Goal: Task Accomplishment & Management: Manage account settings

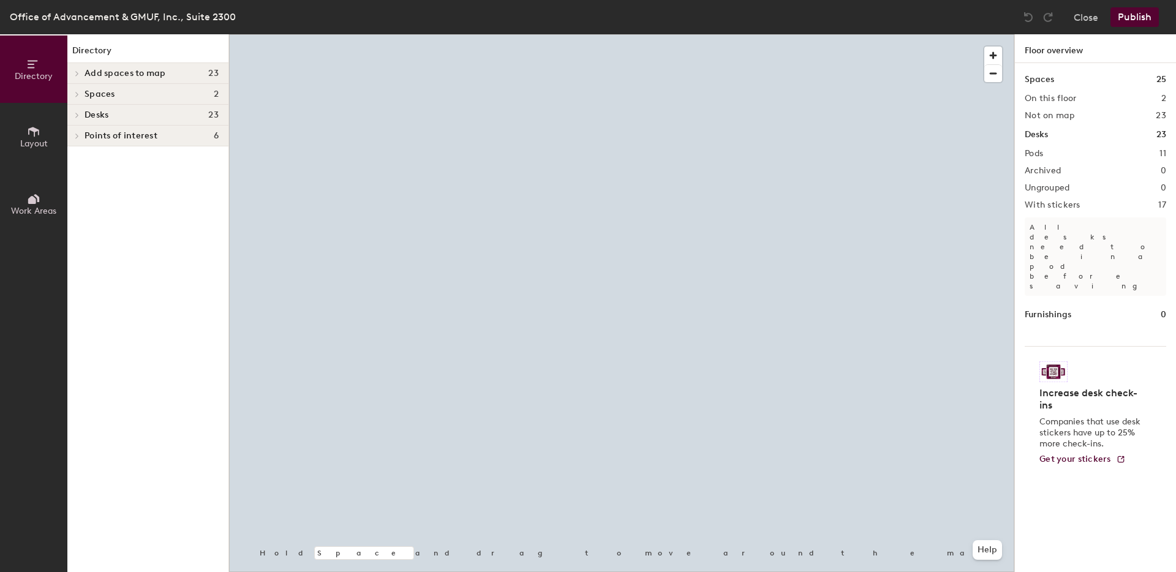
click at [419, 34] on div at bounding box center [621, 34] width 785 height 0
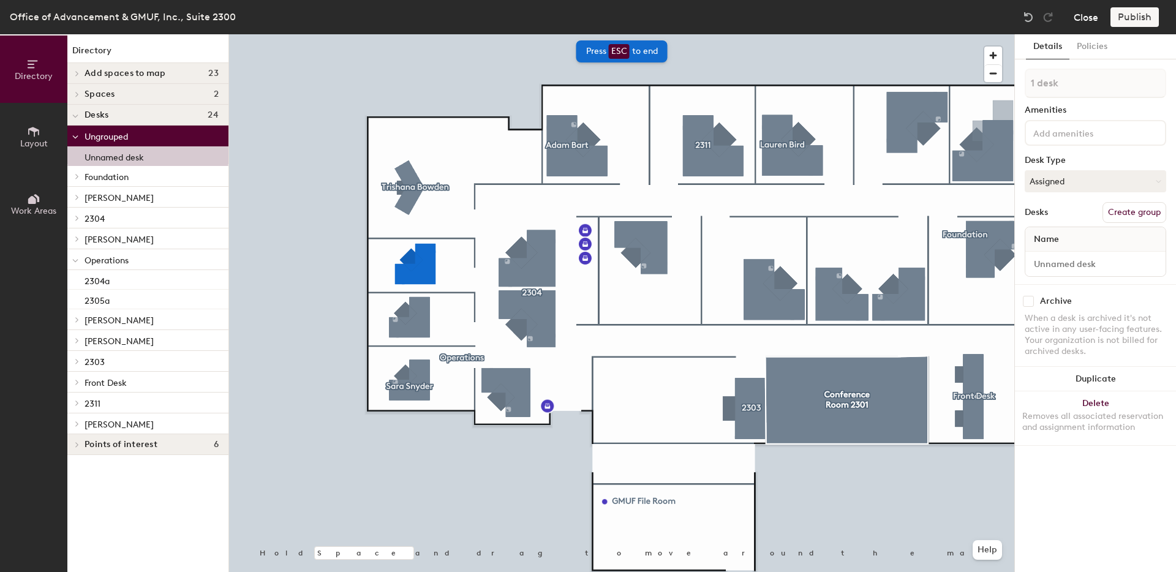
click at [1084, 20] on button "Close" at bounding box center [1086, 17] width 25 height 20
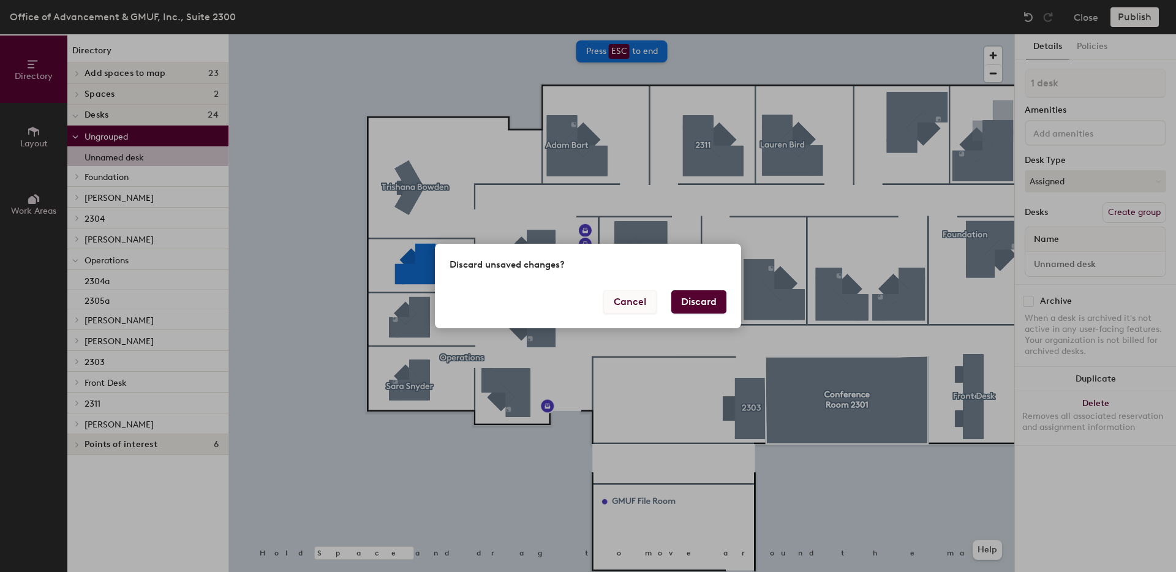
click at [644, 307] on button "Cancel" at bounding box center [630, 301] width 53 height 23
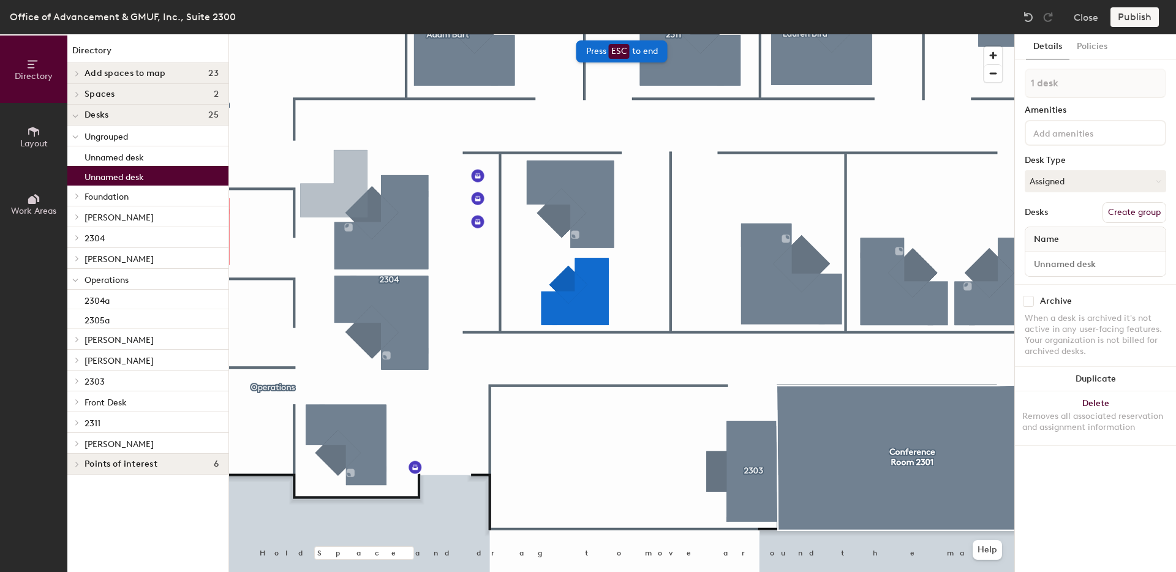
click at [1122, 19] on div "Publish" at bounding box center [1139, 17] width 56 height 20
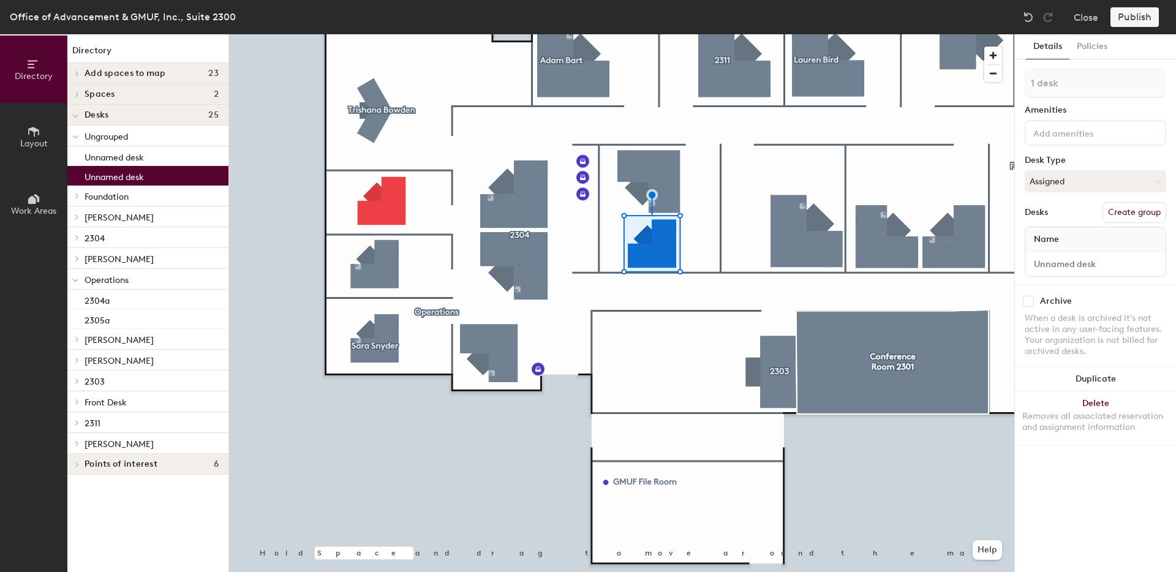
click at [378, 34] on div at bounding box center [621, 34] width 785 height 0
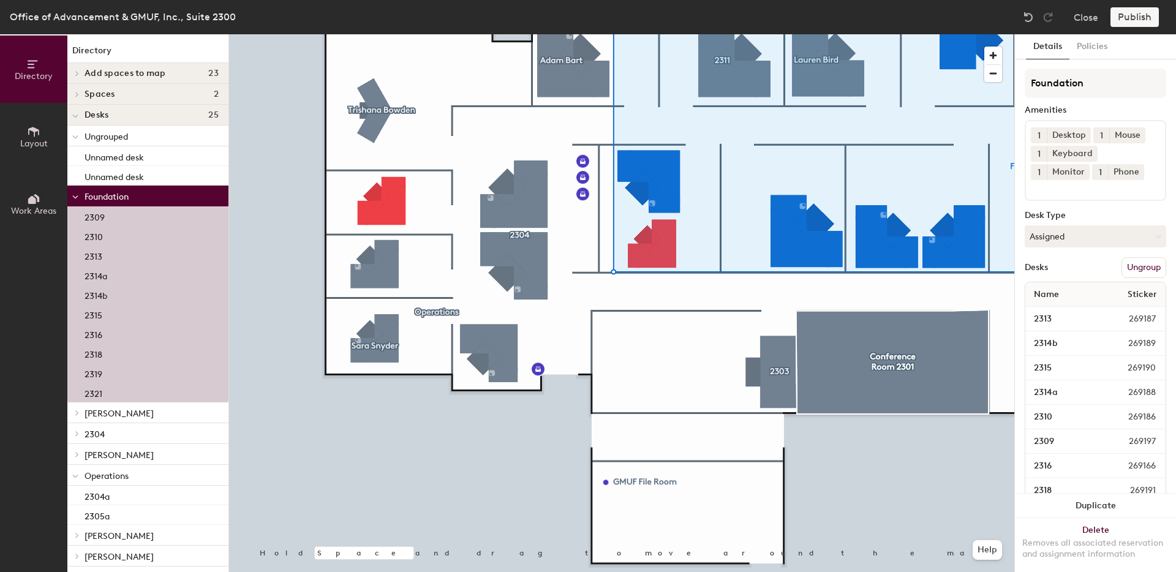
click at [672, 34] on div at bounding box center [621, 34] width 785 height 0
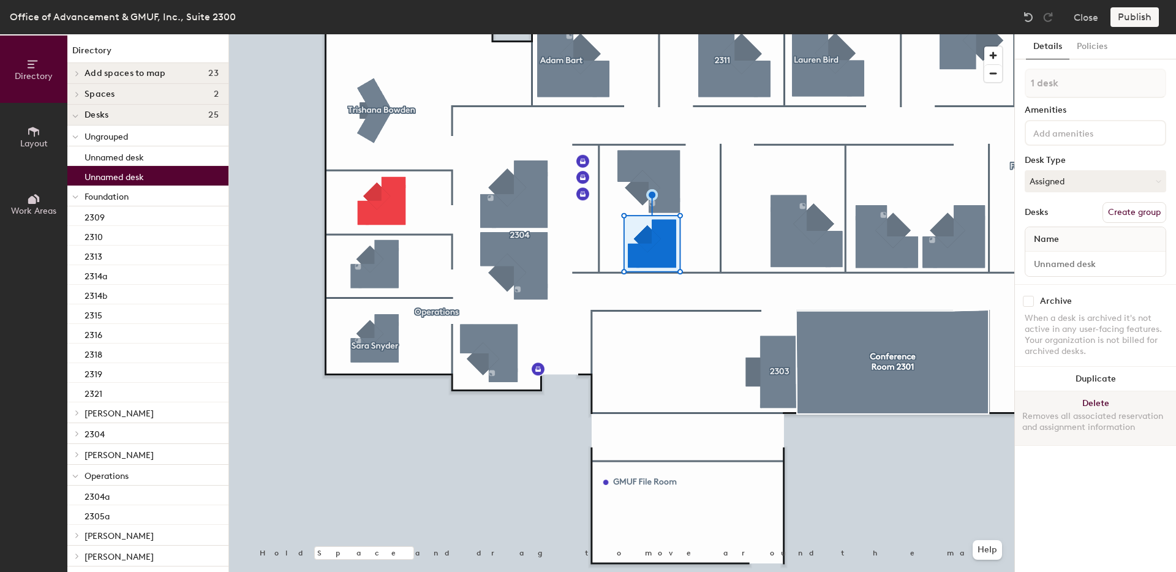
click at [1100, 401] on button "Delete Removes all associated reservation and assignment information" at bounding box center [1095, 419] width 161 height 54
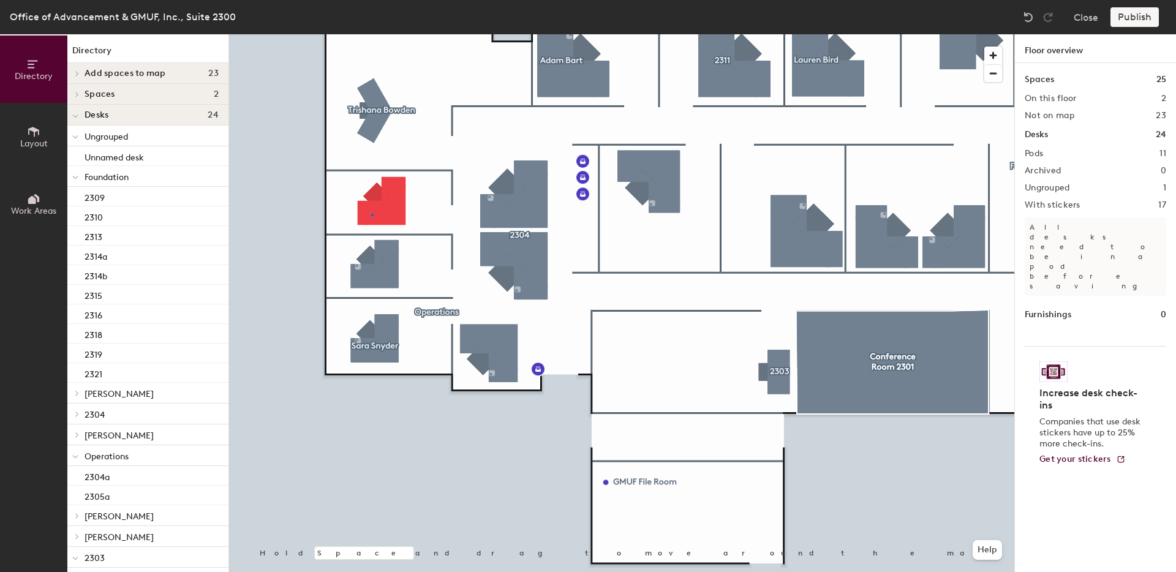
click at [371, 34] on div at bounding box center [621, 34] width 785 height 0
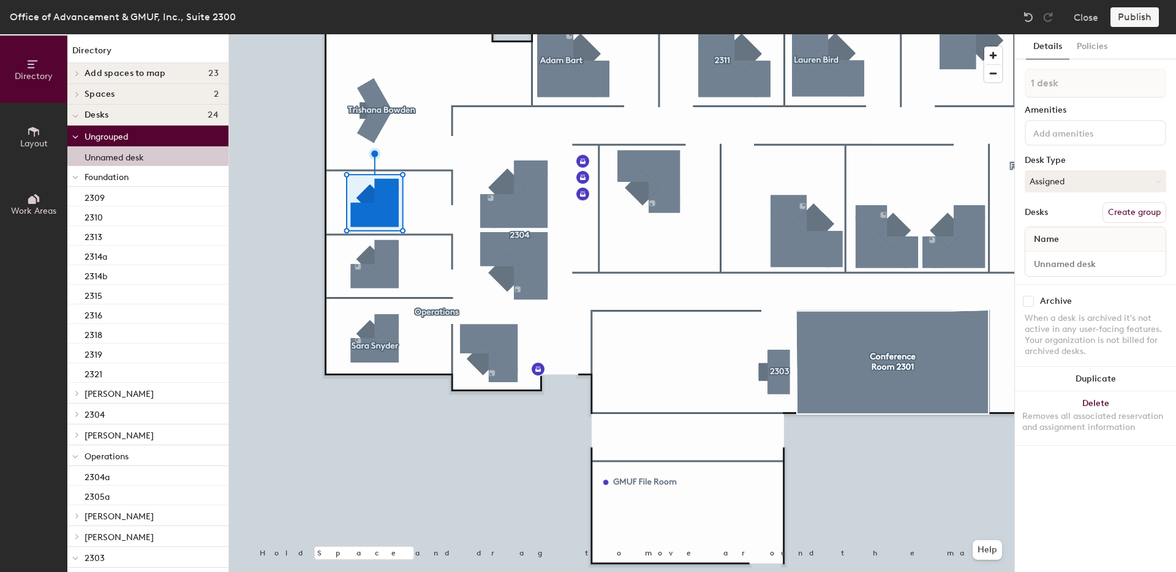
click at [1135, 214] on button "Create group" at bounding box center [1135, 212] width 64 height 21
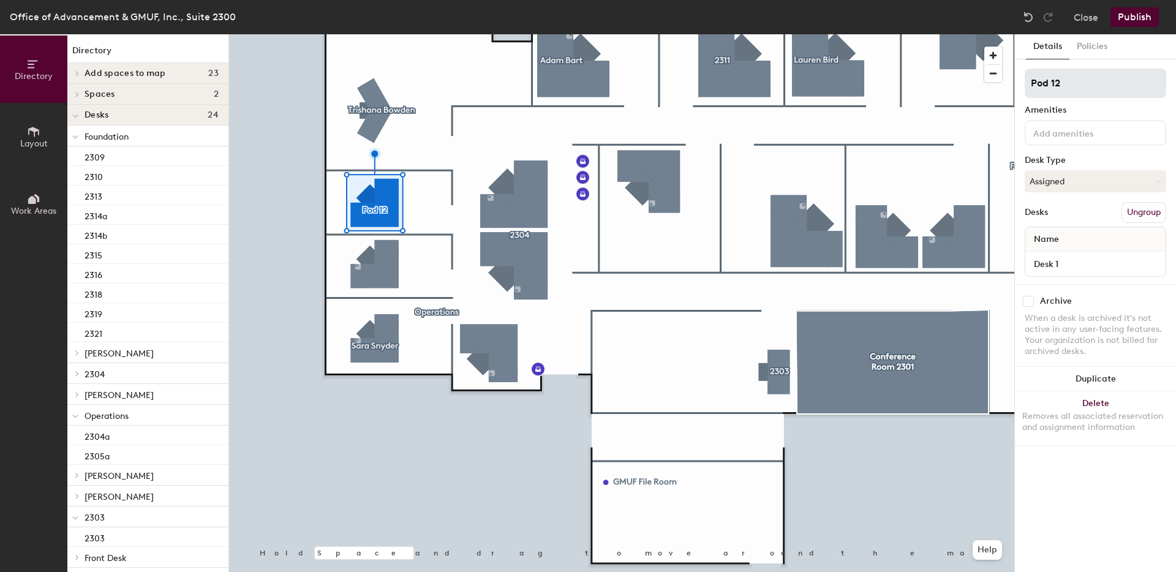
click at [1075, 93] on input "Pod 12" at bounding box center [1096, 83] width 142 height 29
click at [1075, 92] on input "Pod 12" at bounding box center [1096, 83] width 142 height 29
type input "2306"
click at [1058, 266] on input "Desk 1" at bounding box center [1095, 263] width 135 height 17
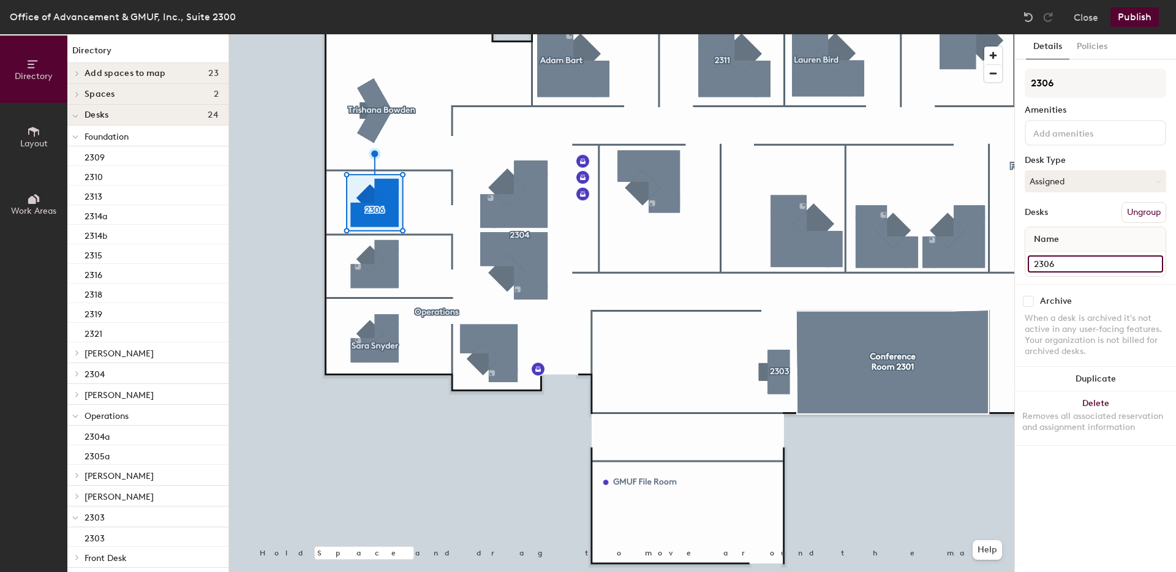
type input "2306"
click at [1110, 474] on div "Details Policies 2306 Amenities Desk Type Assigned Desks Ungroup Name 2306 Arch…" at bounding box center [1095, 303] width 161 height 538
click at [966, 34] on div at bounding box center [621, 34] width 785 height 0
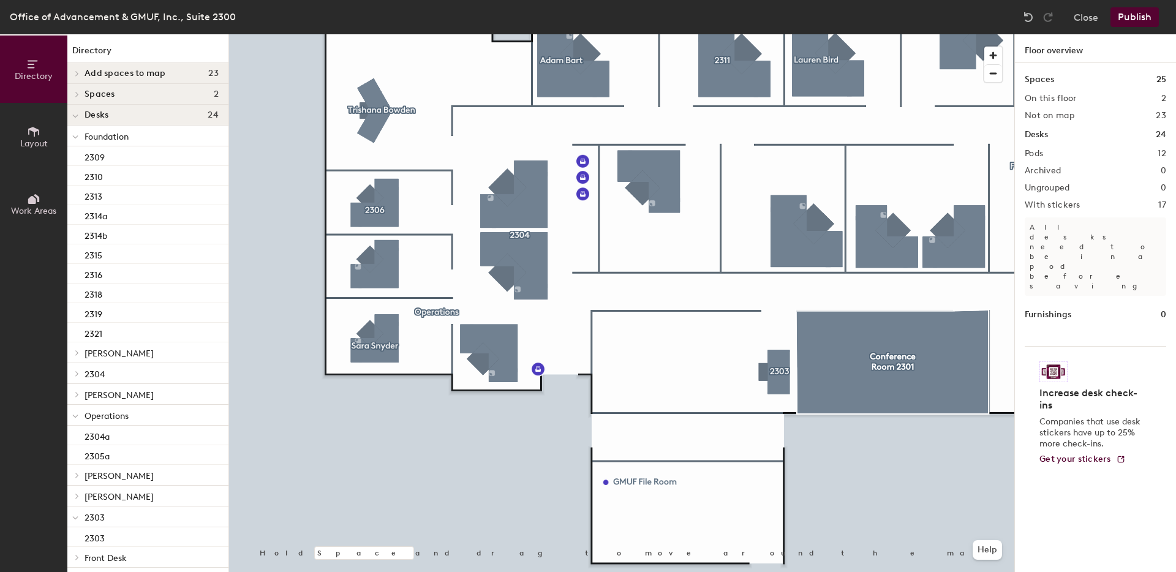
click at [326, 34] on div at bounding box center [621, 34] width 785 height 0
click at [359, 34] on div at bounding box center [621, 34] width 785 height 0
click at [1131, 18] on button "Publish" at bounding box center [1135, 17] width 48 height 20
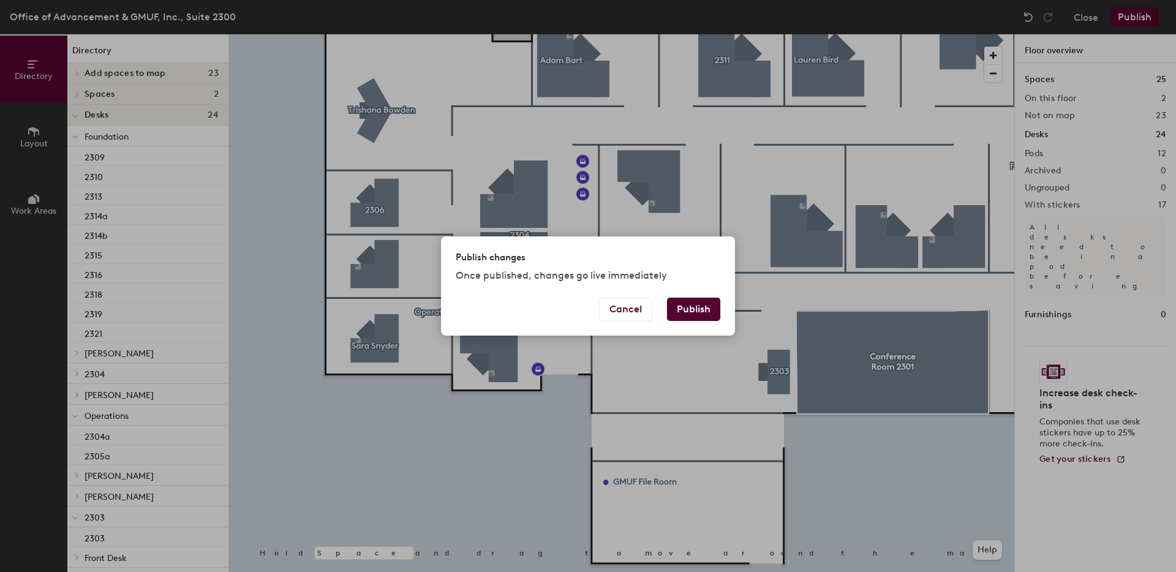
click at [706, 292] on div "Publish changes Once published, changes go live immediately" at bounding box center [588, 267] width 294 height 61
click at [706, 313] on button "Publish" at bounding box center [693, 309] width 53 height 23
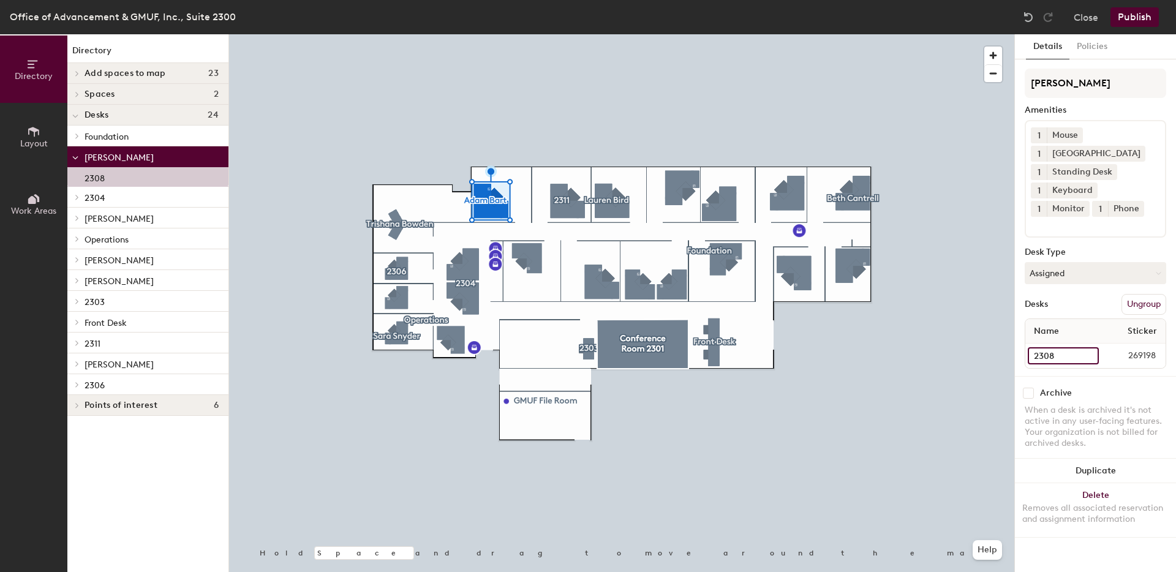
click at [1073, 354] on input "2308" at bounding box center [1063, 355] width 71 height 17
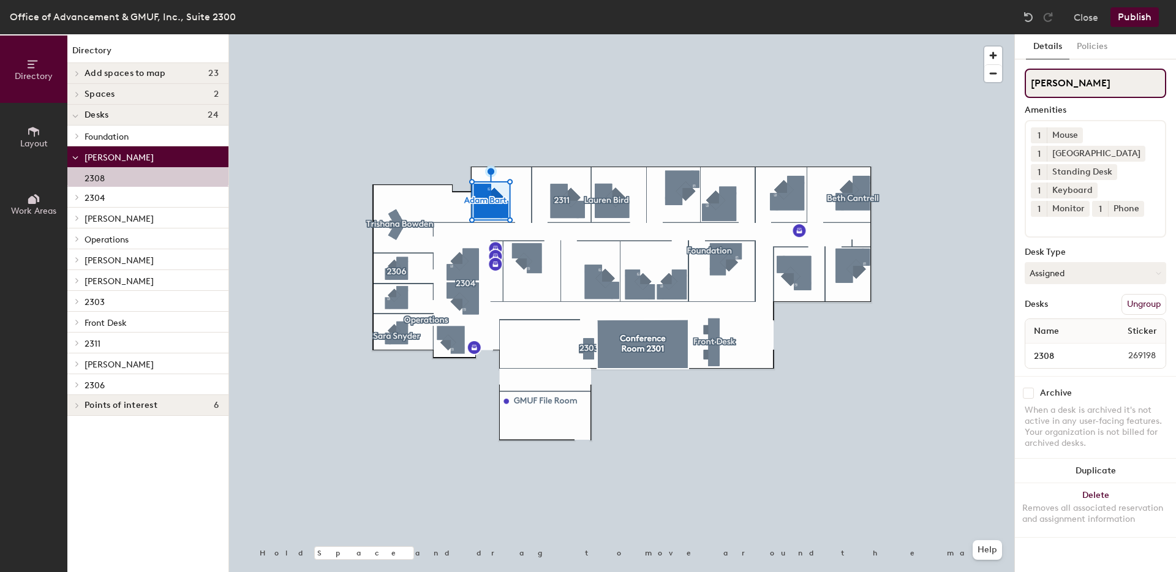
click at [1064, 79] on input "[PERSON_NAME]" at bounding box center [1096, 83] width 142 height 29
paste input "2308"
type input "2308"
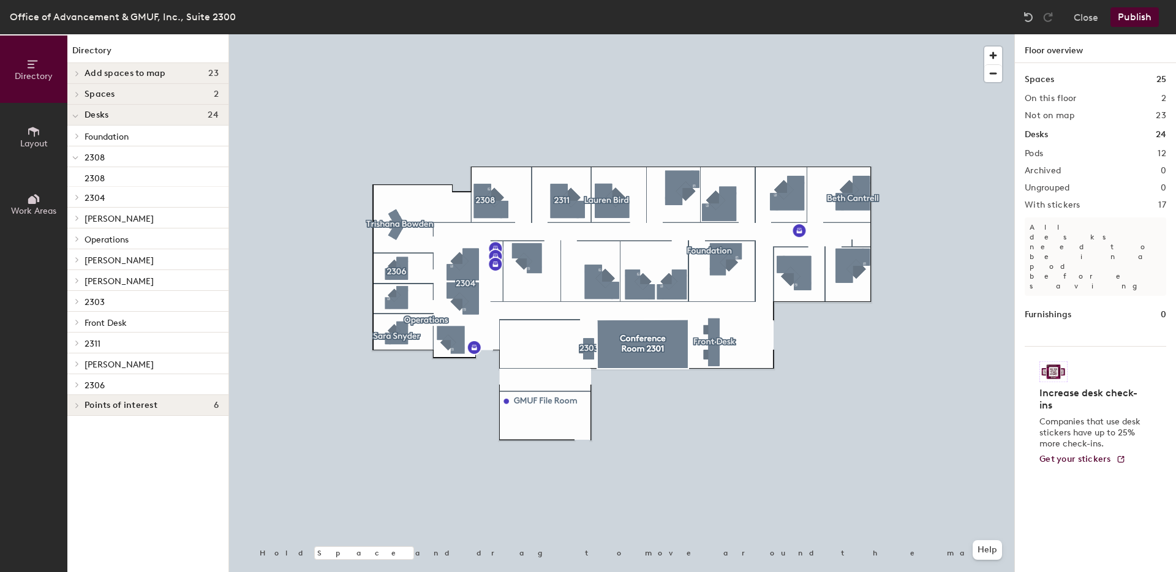
click at [1121, 22] on button "Publish" at bounding box center [1135, 17] width 48 height 20
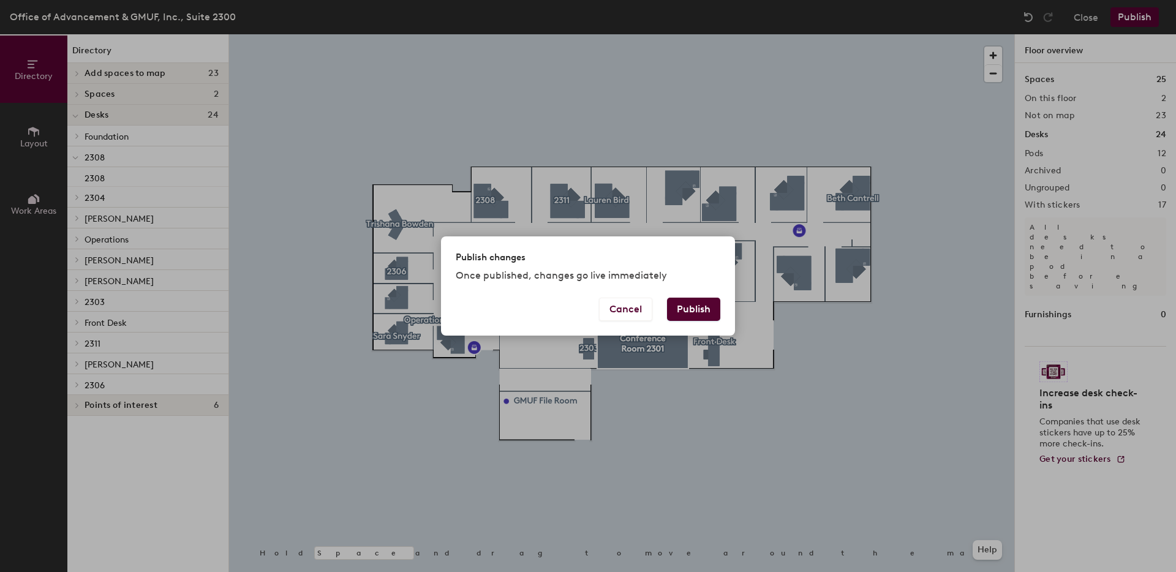
click at [694, 312] on button "Publish" at bounding box center [693, 309] width 53 height 23
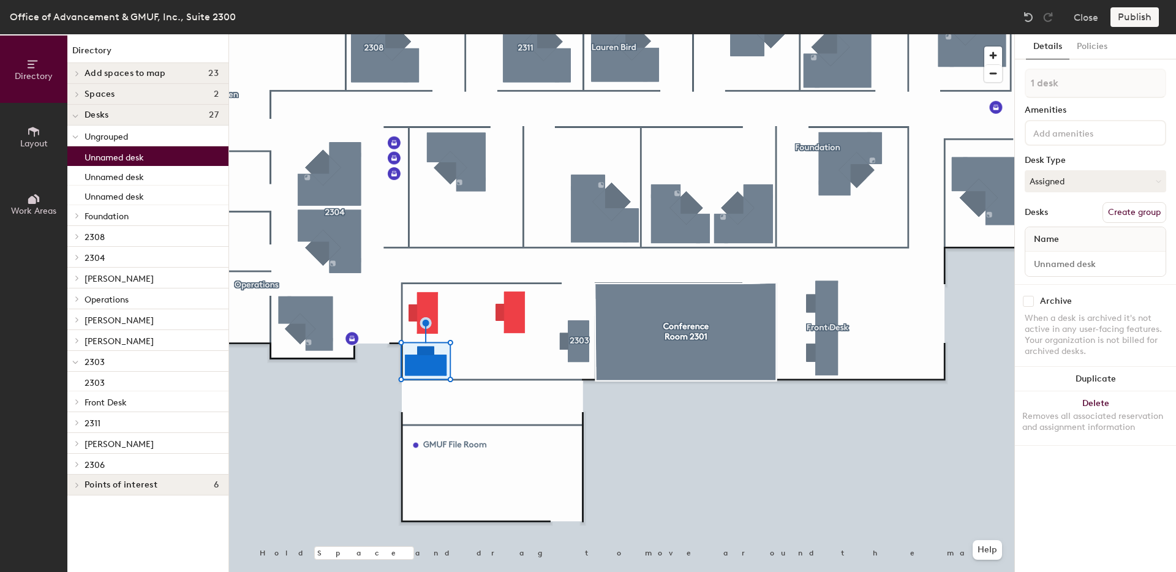
click at [435, 34] on div at bounding box center [621, 34] width 785 height 0
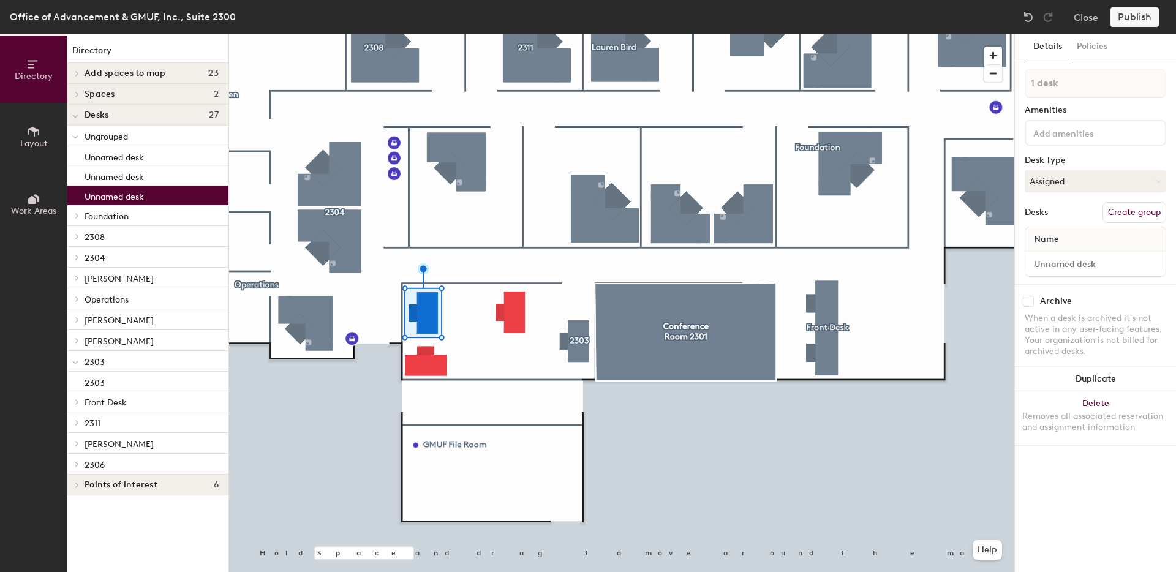
click at [511, 34] on div at bounding box center [621, 34] width 785 height 0
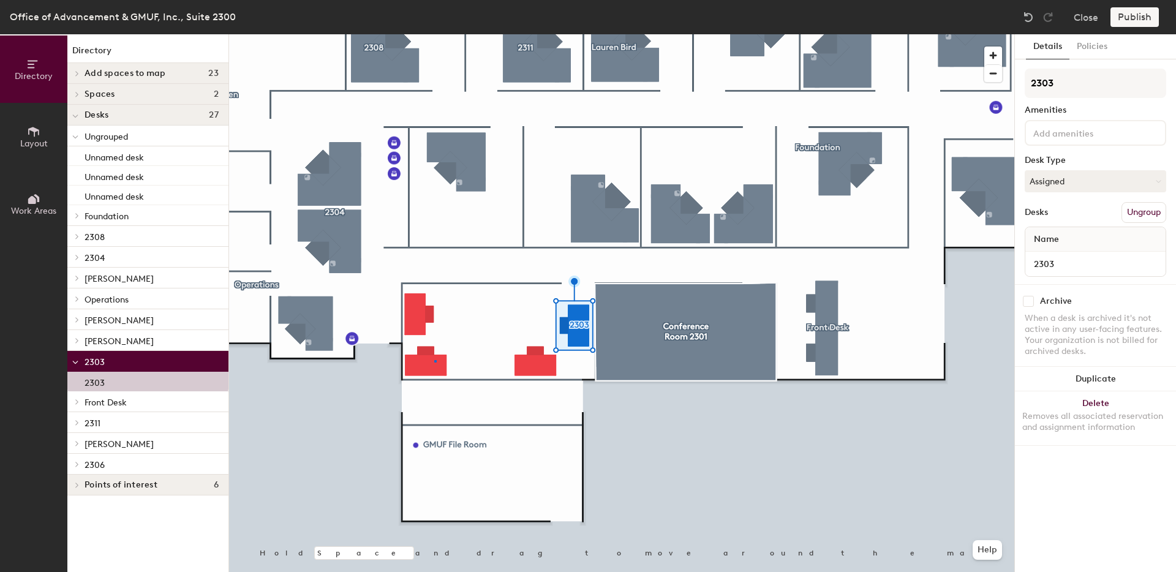
click at [436, 34] on div at bounding box center [621, 34] width 785 height 0
click at [1137, 210] on button "Ungroup" at bounding box center [1144, 212] width 45 height 21
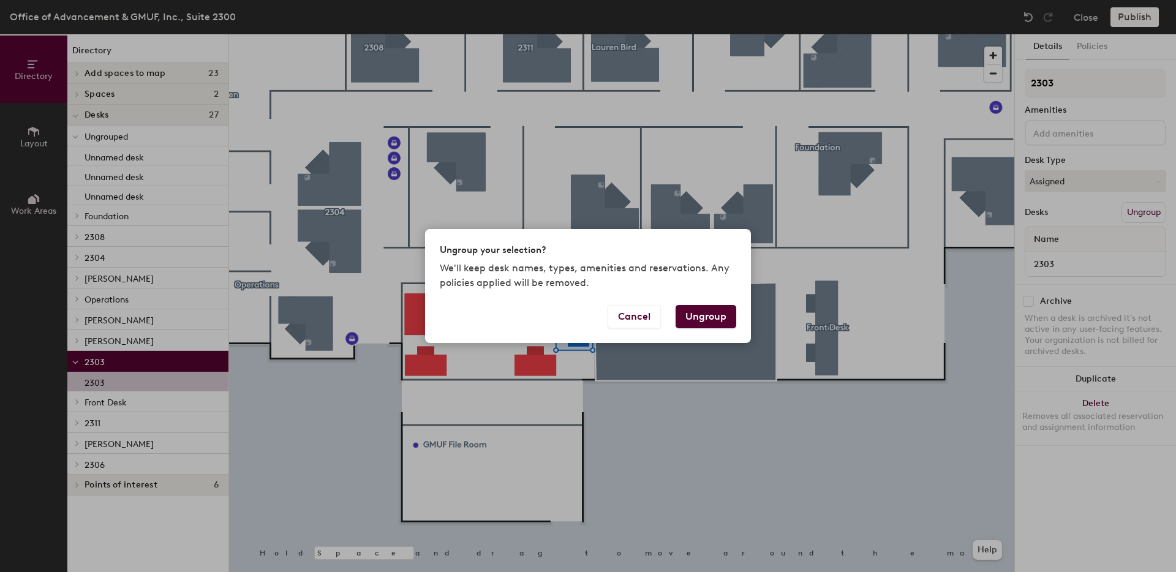
click at [722, 314] on button "Ungroup" at bounding box center [706, 316] width 61 height 23
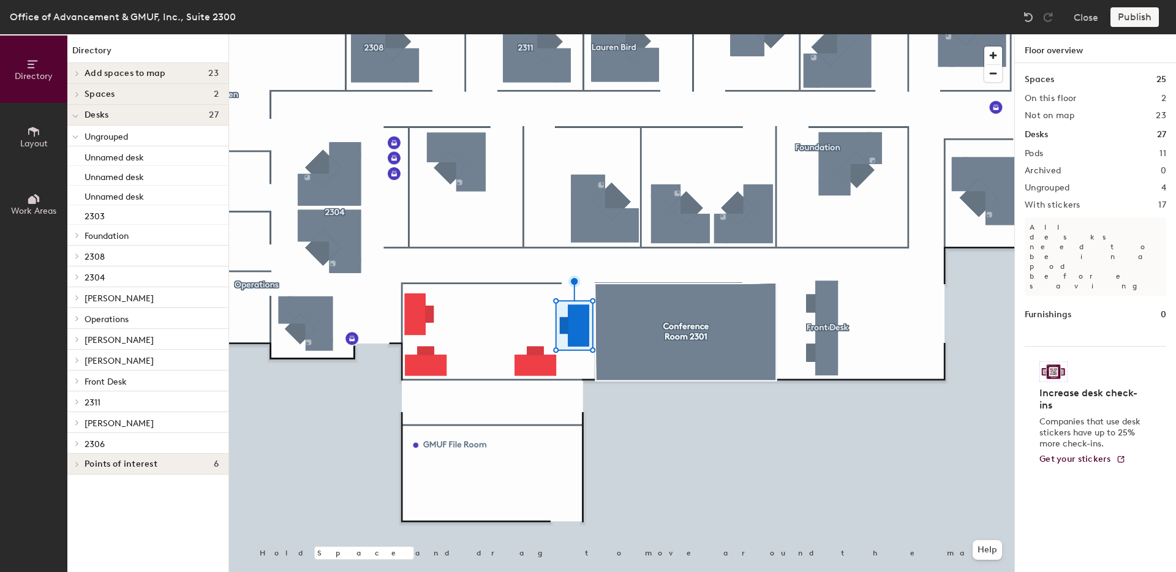
click at [580, 34] on div at bounding box center [621, 34] width 785 height 0
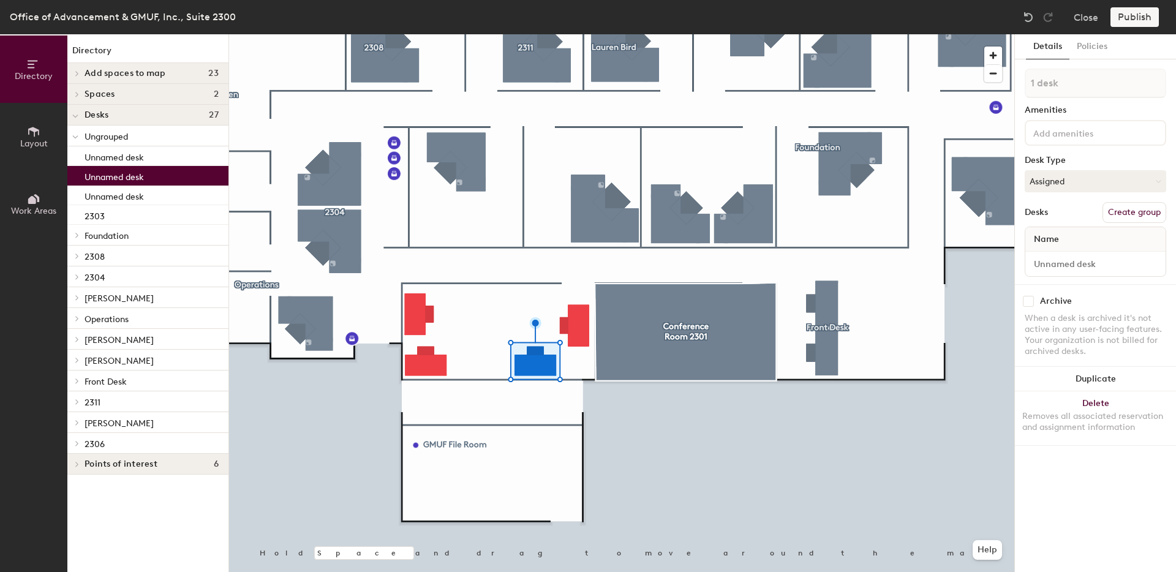
type input "2 desks"
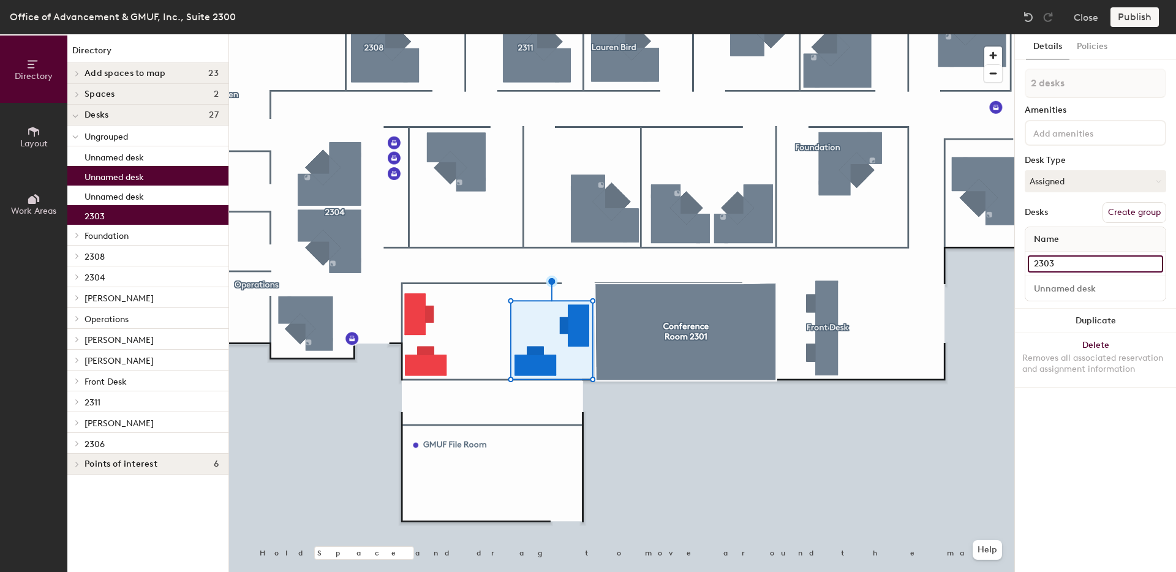
click at [1076, 259] on input "2303" at bounding box center [1095, 263] width 135 height 17
click at [1141, 212] on button "Create group" at bounding box center [1135, 212] width 64 height 21
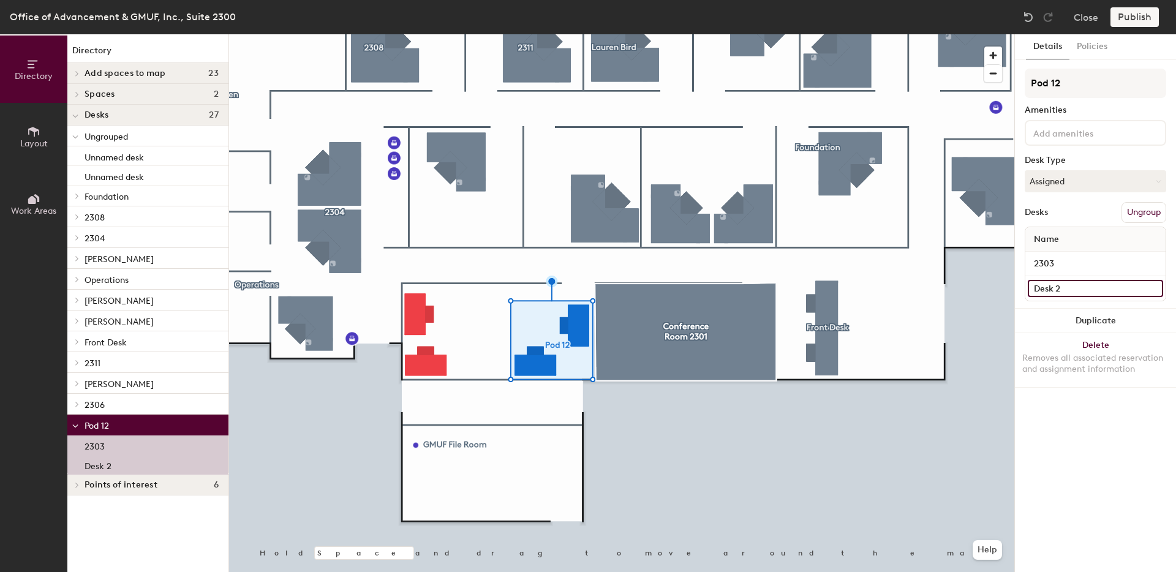
click at [1067, 285] on input "Desk 2" at bounding box center [1095, 288] width 135 height 17
type input "2303"
click at [1083, 259] on input "2303" at bounding box center [1095, 263] width 135 height 17
type input "a"
type input "2303a"
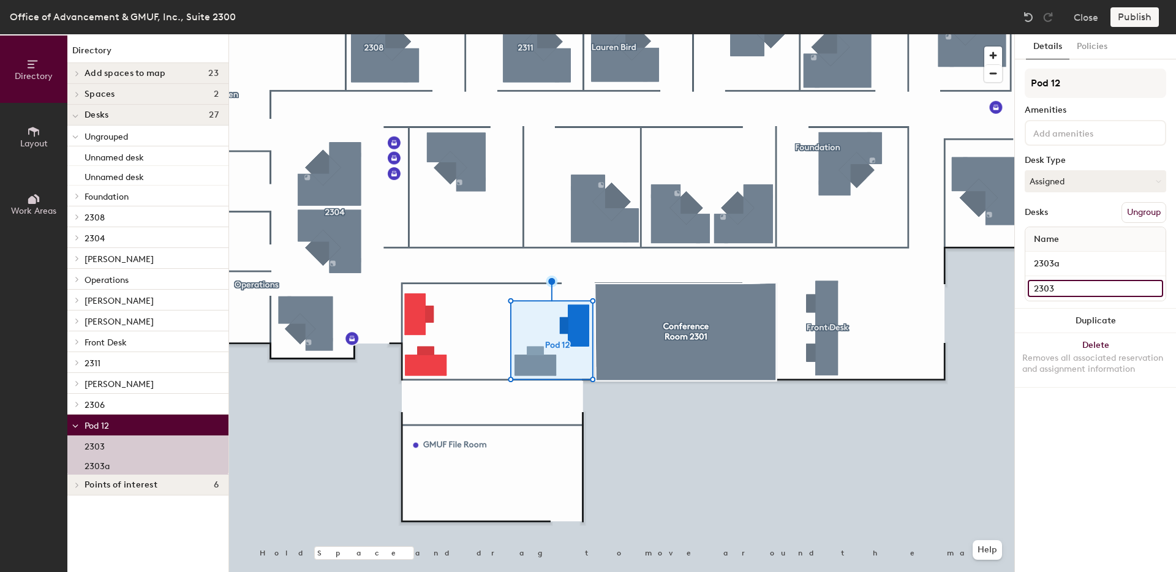
click at [1071, 287] on input "2303" at bounding box center [1095, 288] width 135 height 17
click at [1072, 289] on input "2303" at bounding box center [1095, 288] width 135 height 17
type input "2303b"
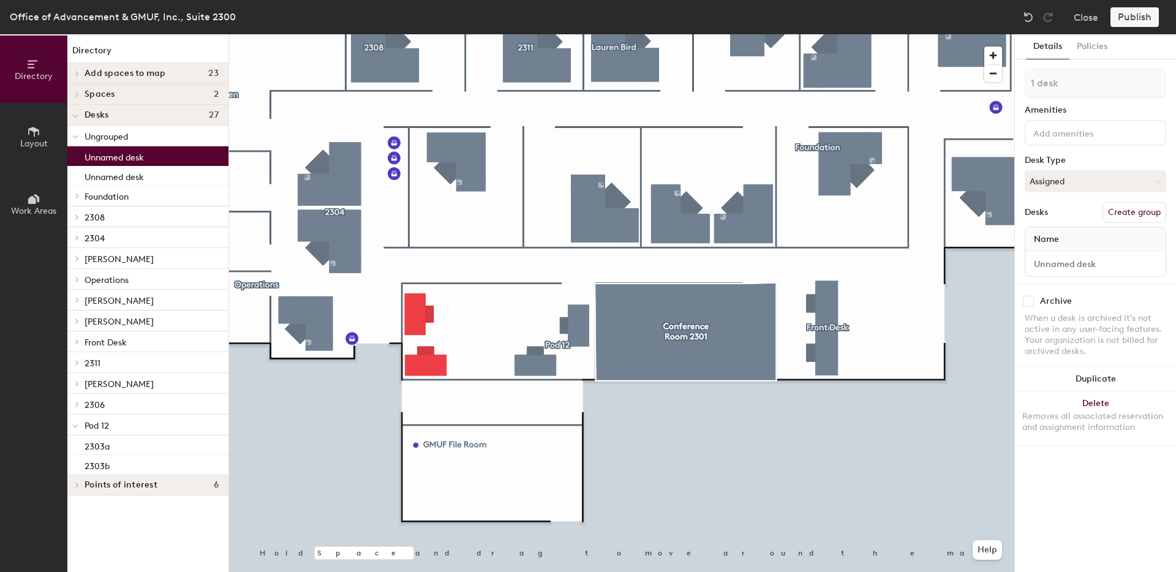
click at [547, 34] on div at bounding box center [621, 34] width 785 height 0
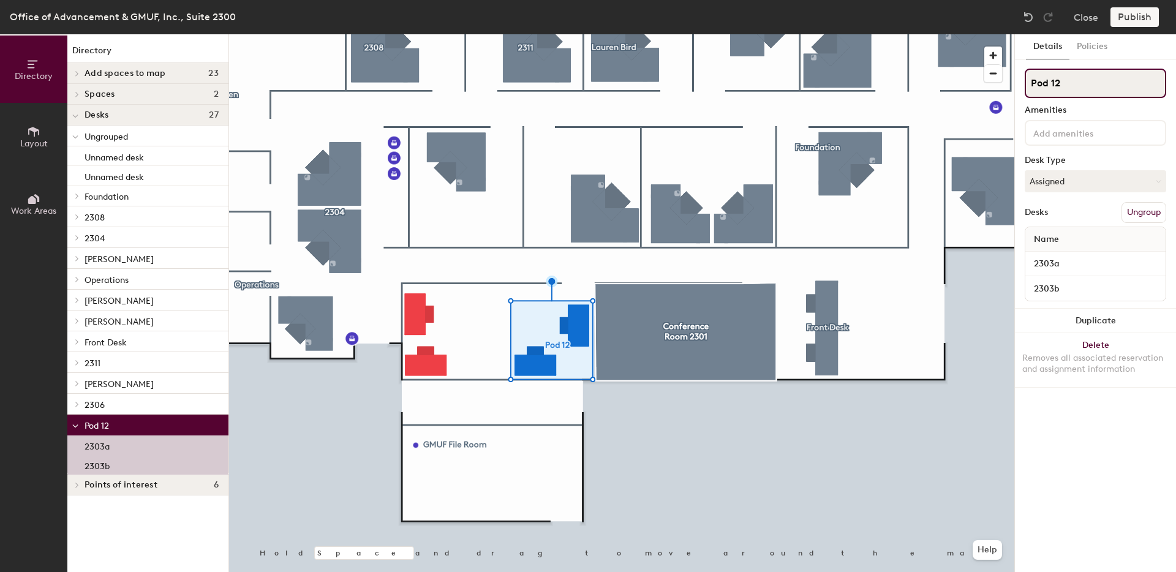
click at [1061, 86] on input "Pod 12" at bounding box center [1096, 83] width 142 height 29
type input "2303"
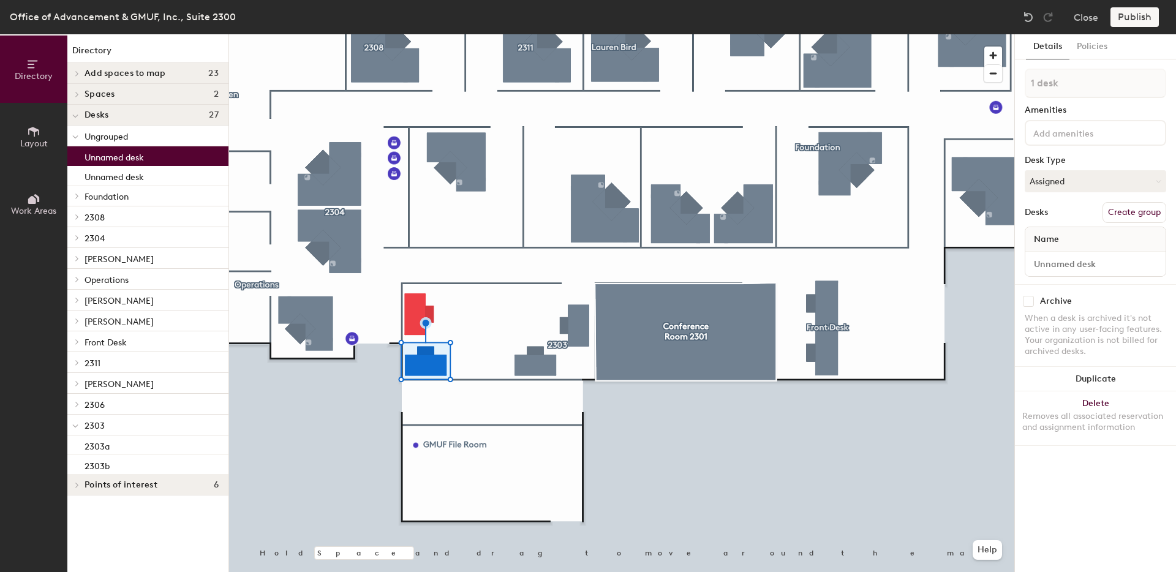
type input "2 desks"
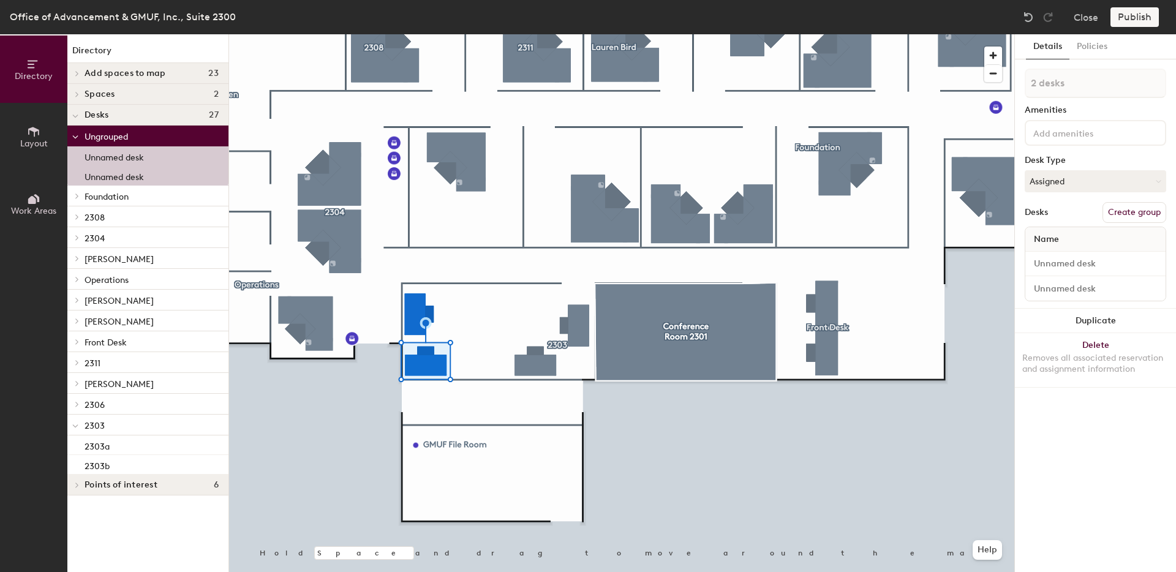
click at [1132, 213] on button "Create group" at bounding box center [1135, 212] width 64 height 21
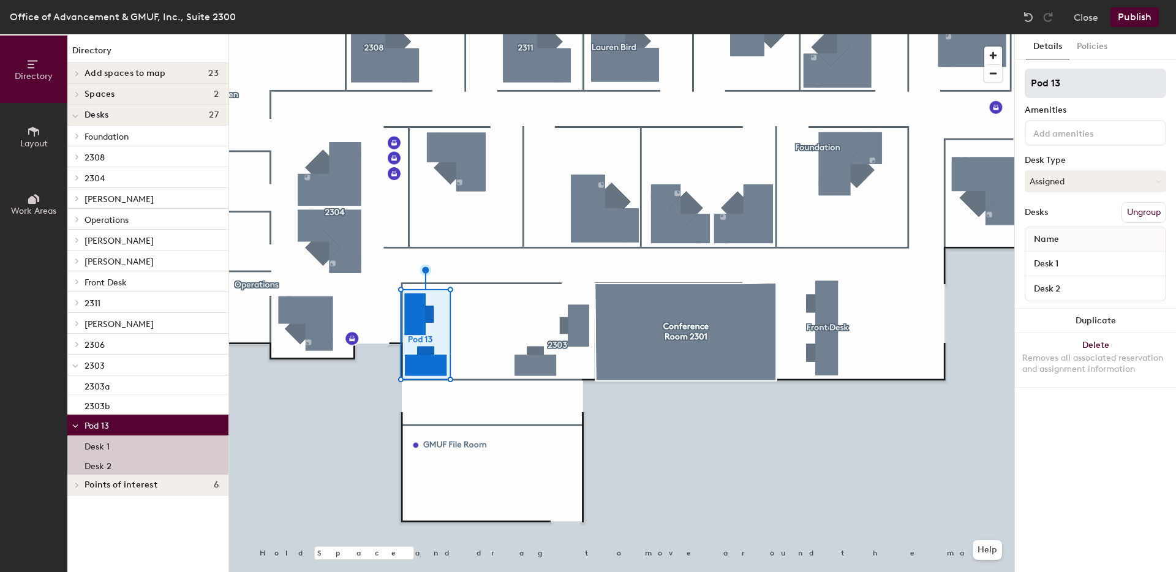
click at [1069, 88] on input "Pod 13" at bounding box center [1096, 83] width 142 height 29
click at [1065, 83] on input "2303B" at bounding box center [1096, 83] width 142 height 29
type input "2303B"
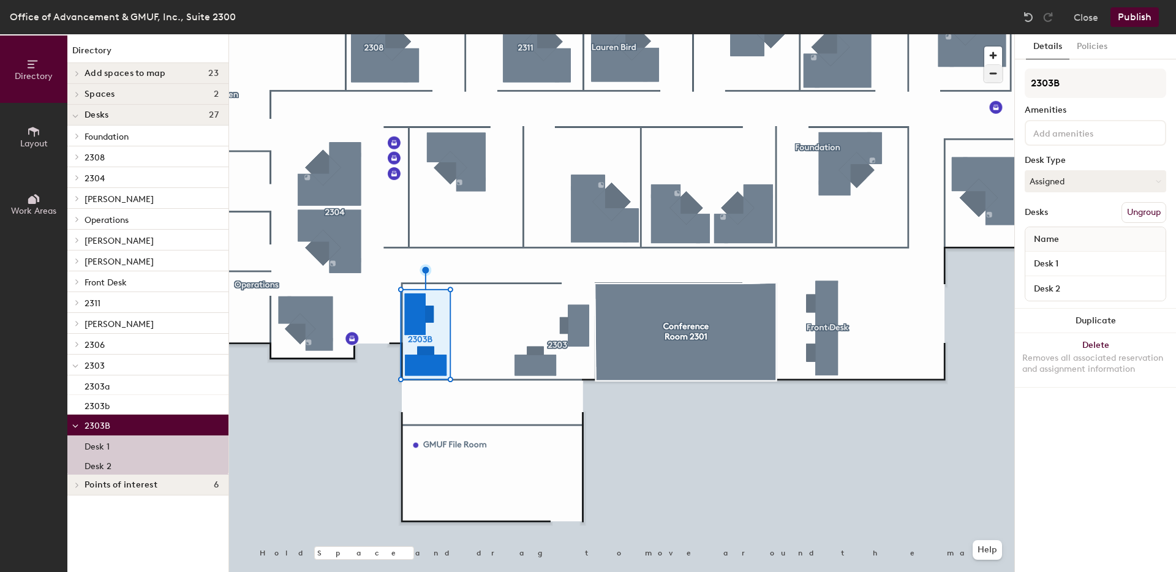
click at [575, 34] on div at bounding box center [621, 34] width 785 height 0
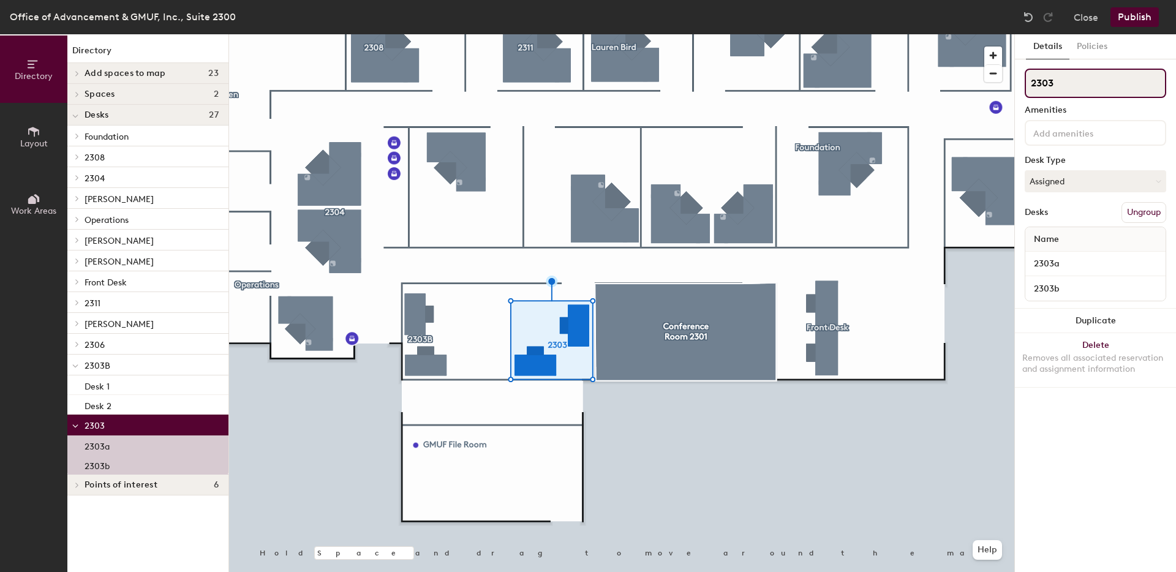
click at [1094, 80] on input "2303" at bounding box center [1096, 83] width 142 height 29
type input "2303a"
click at [1074, 273] on div "2303a" at bounding box center [1096, 264] width 140 height 25
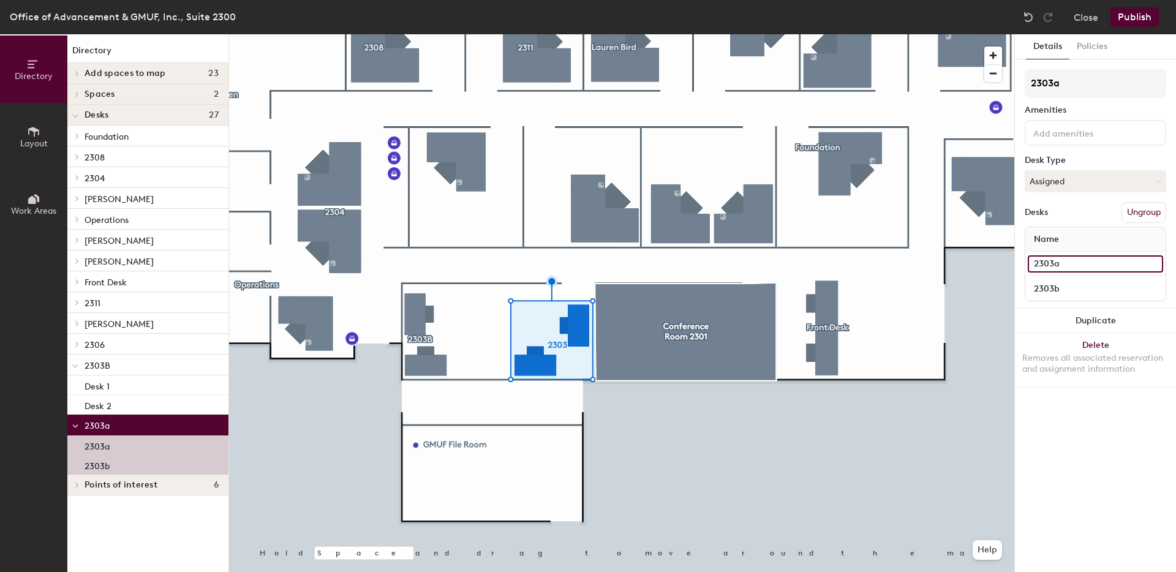
click at [1072, 267] on input "2303a" at bounding box center [1095, 263] width 135 height 17
type input "2"
type input "Desk 1"
click at [1069, 281] on input "2303b" at bounding box center [1095, 288] width 135 height 17
type input "Desk 2"
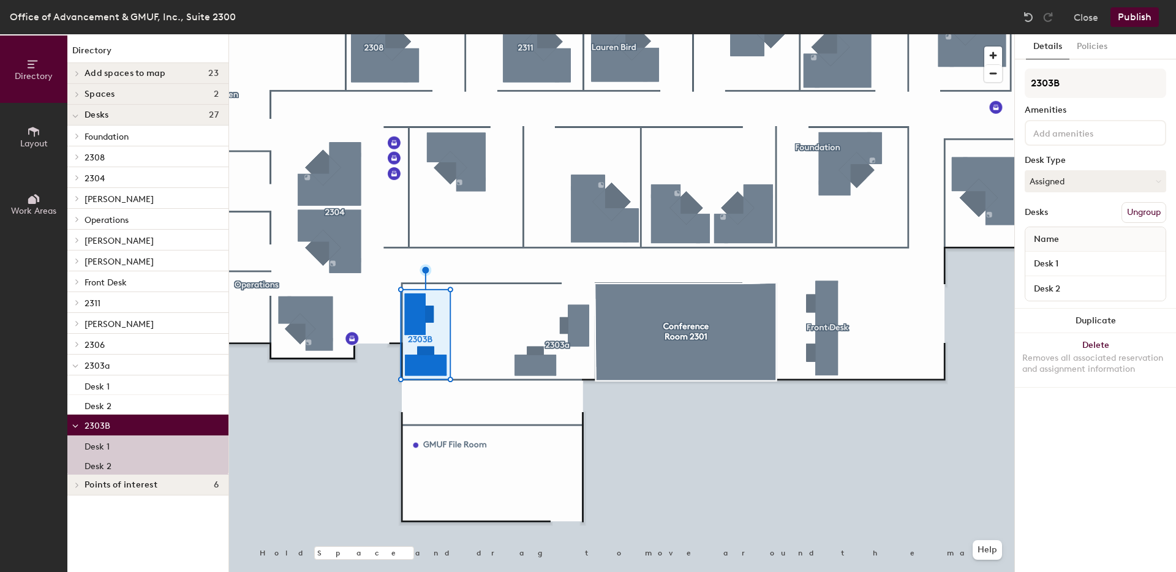
click at [583, 34] on div at bounding box center [621, 34] width 785 height 0
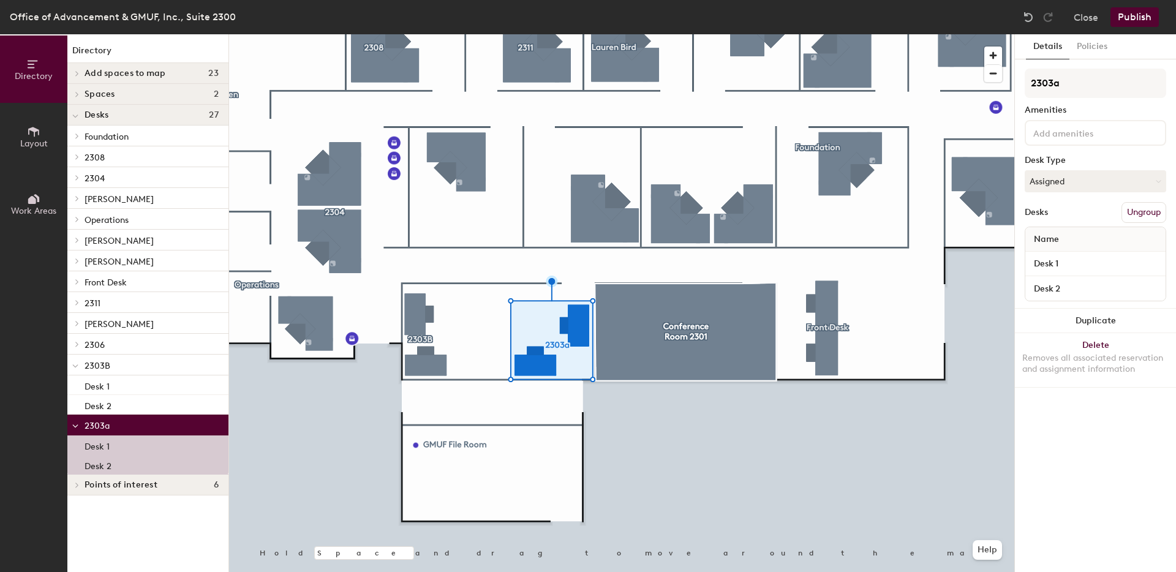
click at [1149, 20] on button "Publish" at bounding box center [1135, 17] width 48 height 20
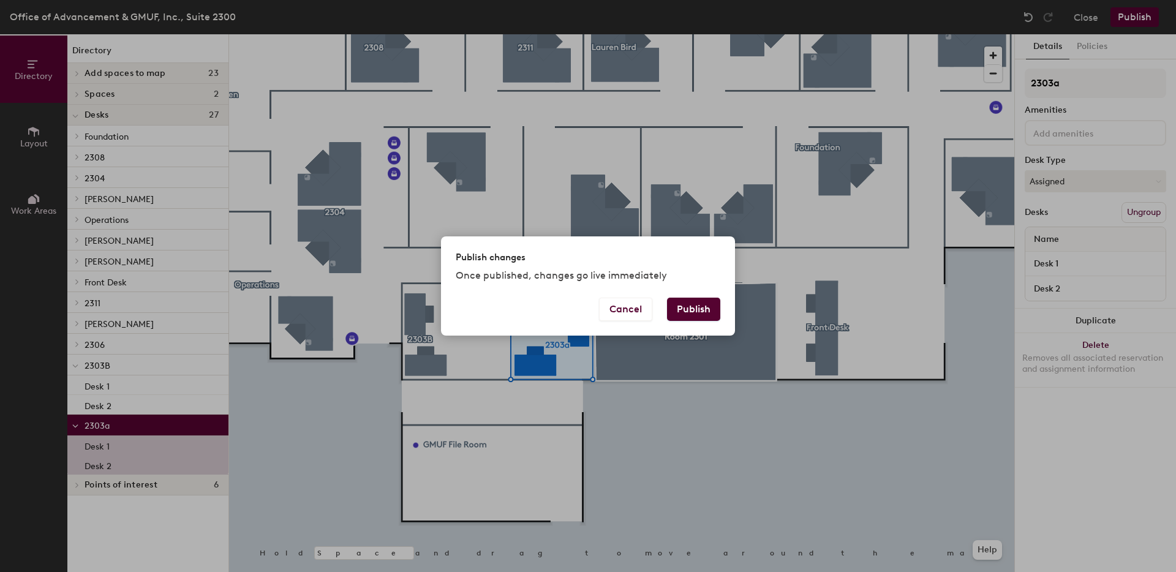
click at [675, 308] on button "Publish" at bounding box center [693, 309] width 53 height 23
